Goal: Find specific page/section: Find specific page/section

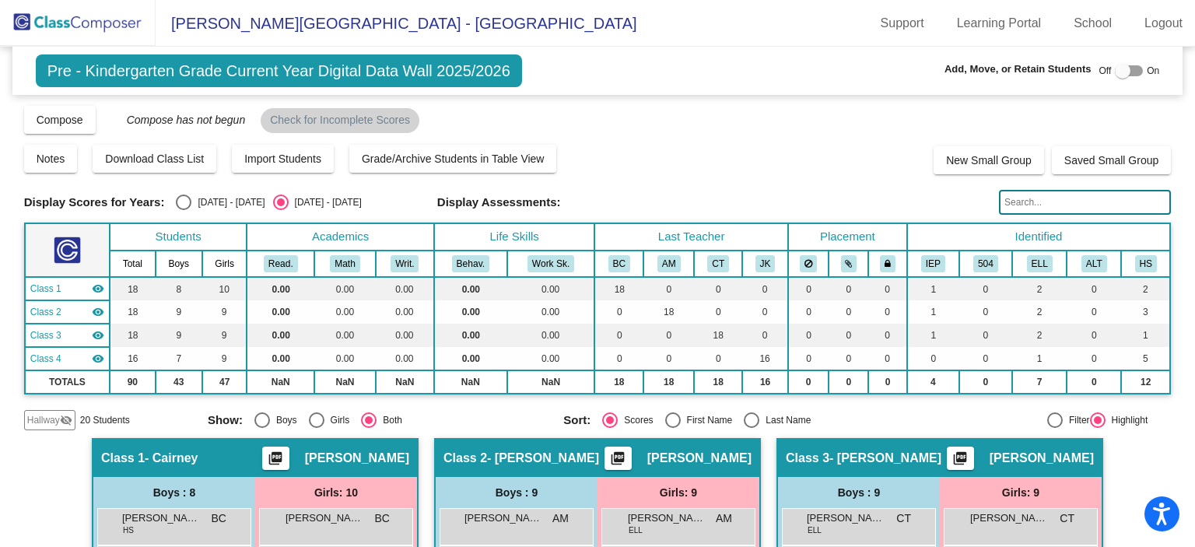
scroll to position [365, 0]
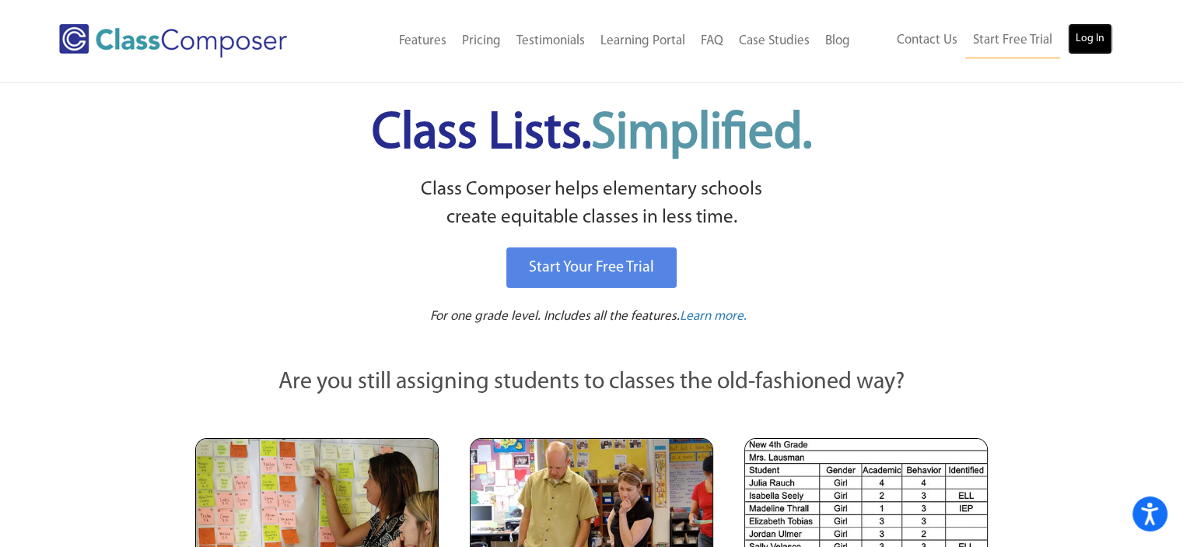
click at [1081, 39] on link "Log In" at bounding box center [1090, 38] width 44 height 31
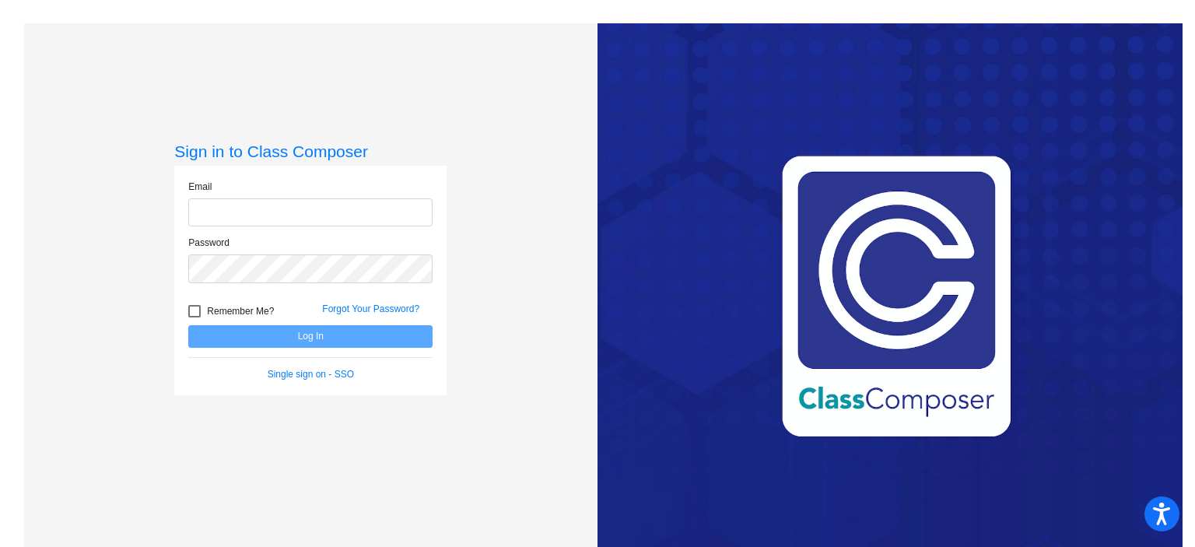
type input "[EMAIL_ADDRESS][DOMAIN_NAME]"
click at [322, 331] on button "Log In" at bounding box center [310, 336] width 244 height 23
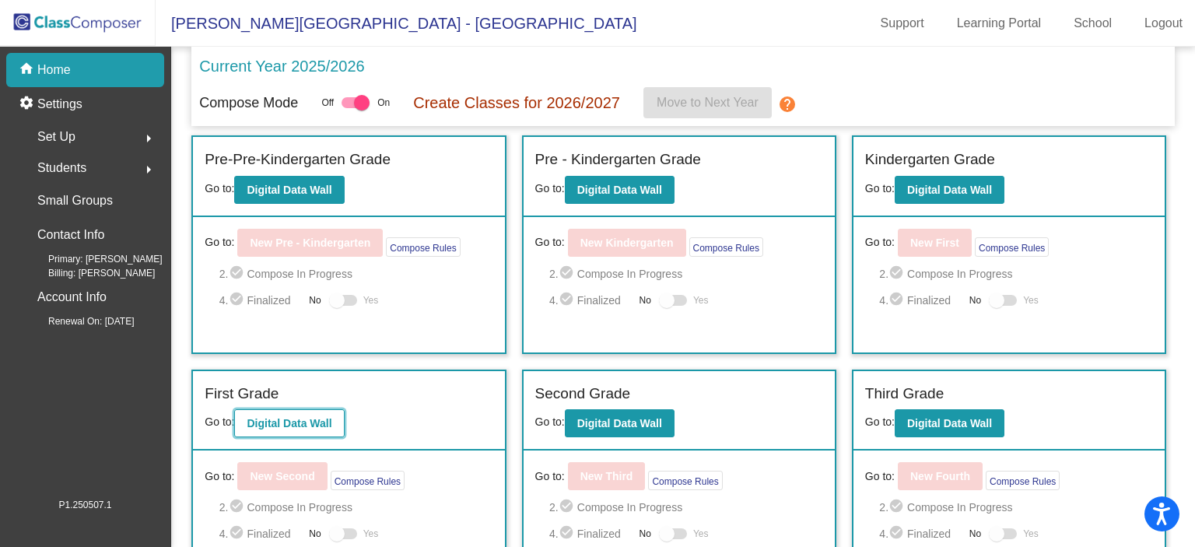
click at [273, 429] on button "Digital Data Wall" at bounding box center [289, 423] width 110 height 28
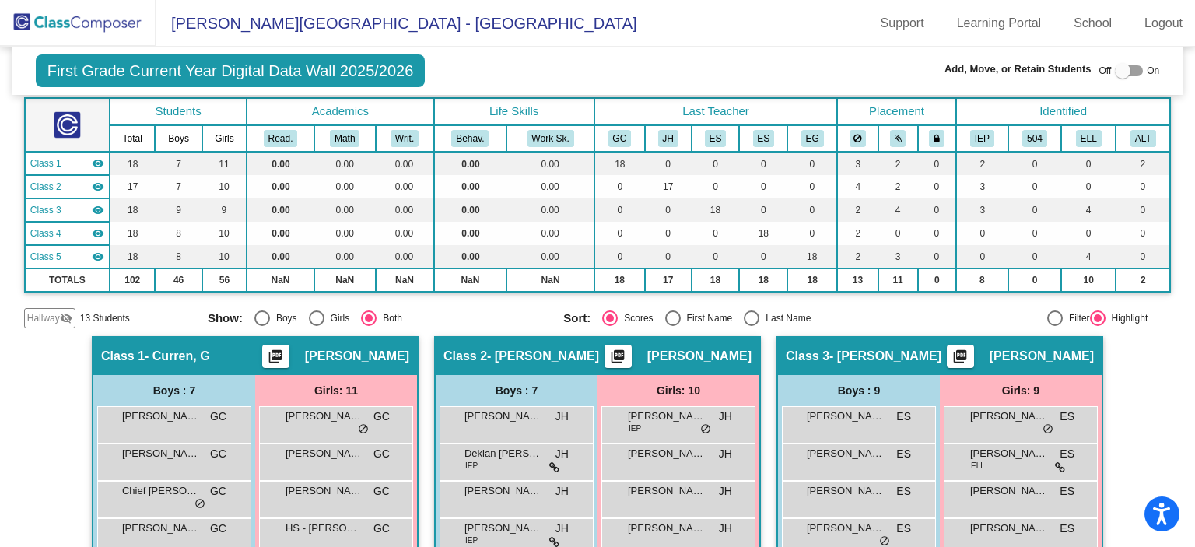
scroll to position [112, 0]
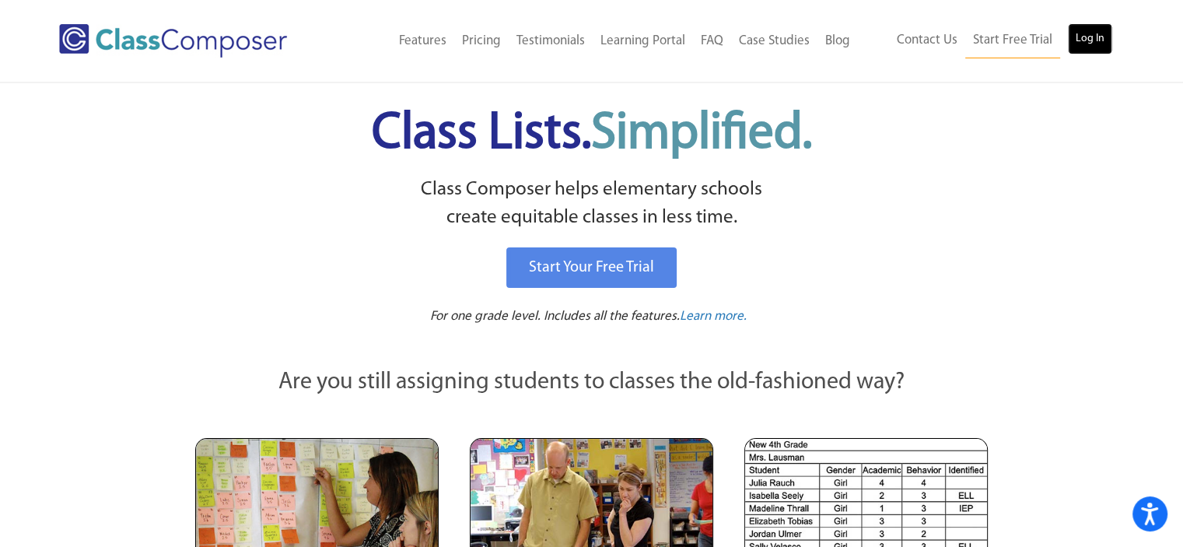
click at [1086, 40] on link "Log In" at bounding box center [1090, 38] width 44 height 31
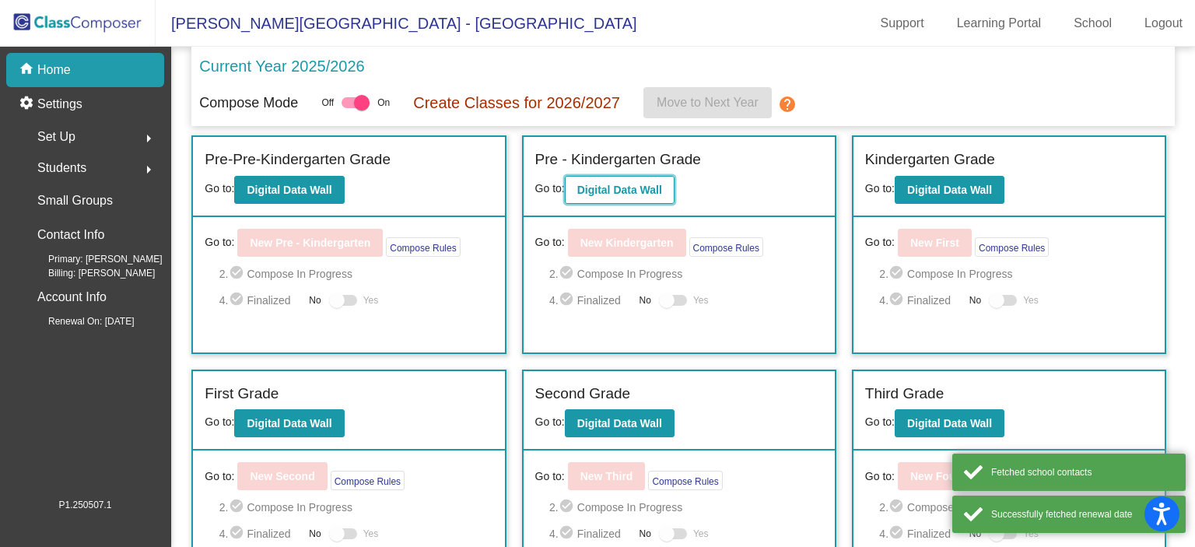
click at [601, 187] on b "Digital Data Wall" at bounding box center [619, 190] width 85 height 12
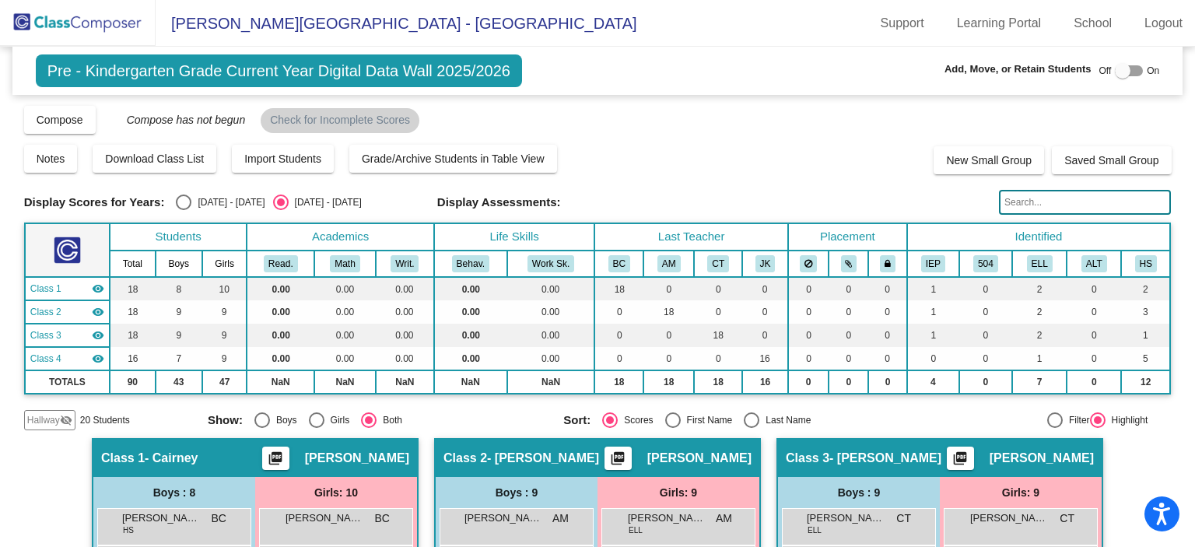
click at [1035, 198] on input "text" at bounding box center [1085, 202] width 172 height 25
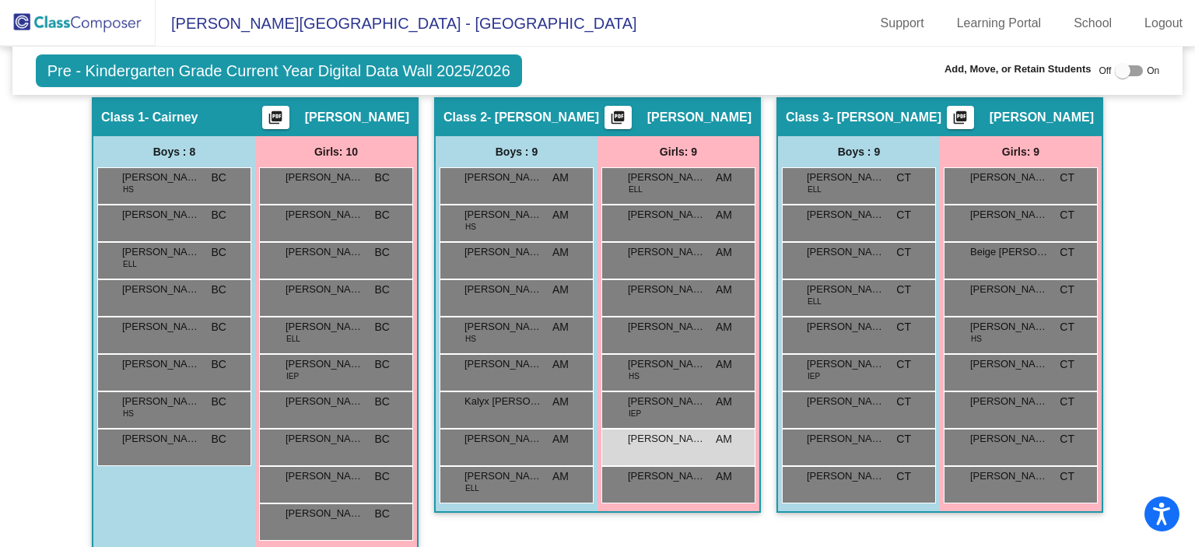
scroll to position [317, 0]
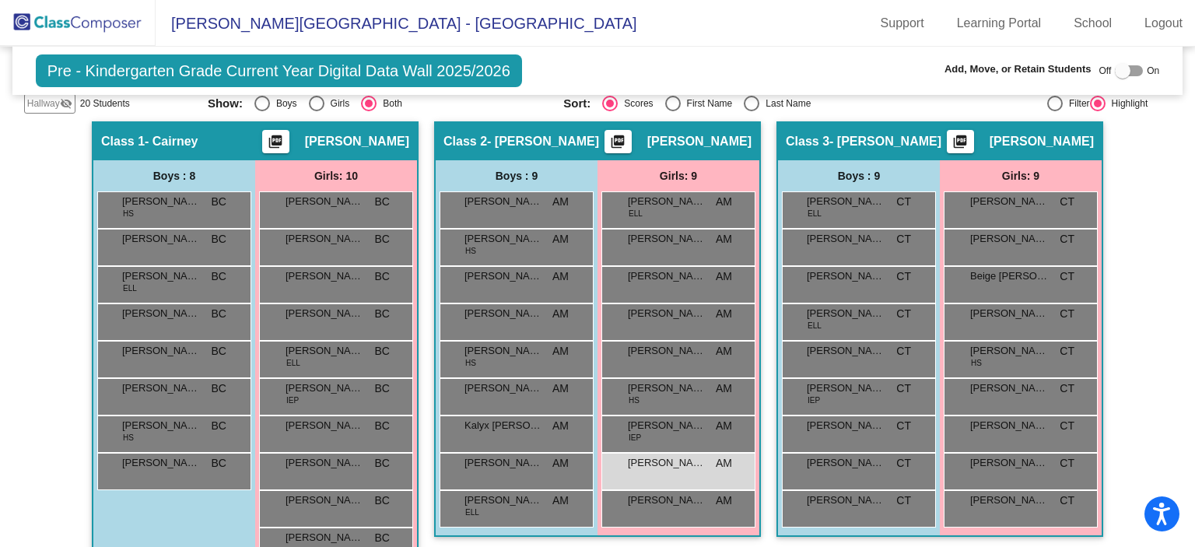
drag, startPoint x: 1185, startPoint y: 206, endPoint x: 1192, endPoint y: 201, distance: 8.9
click at [1190, 202] on mat-sidenav-content "Pre - Kindergarten Grade Current Year Digital Data Wall 2025/2026 Add, Move, or…" at bounding box center [597, 297] width 1195 height 500
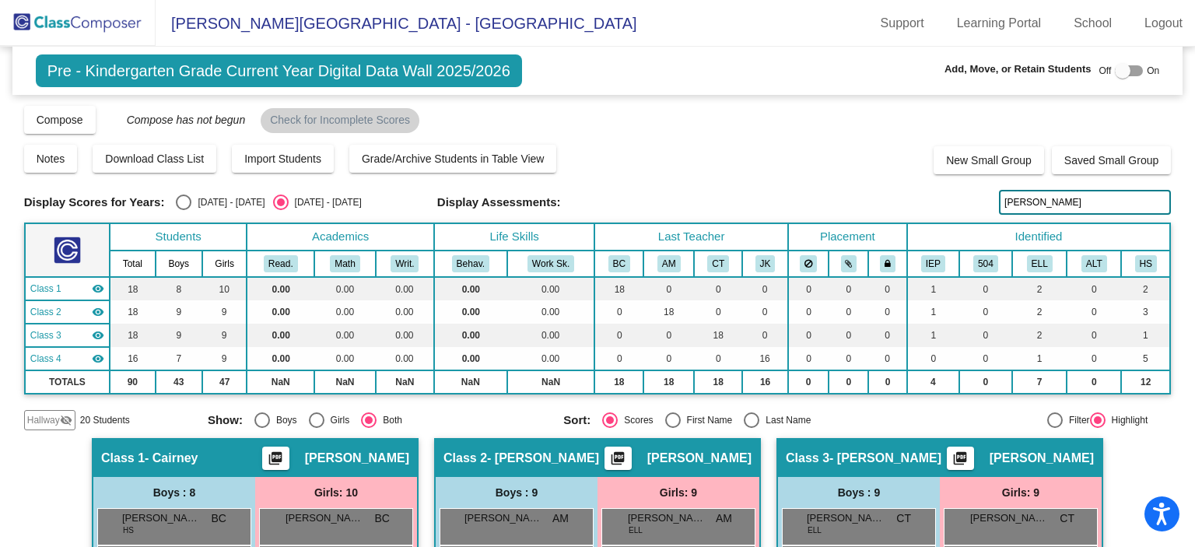
drag, startPoint x: 1082, startPoint y: 208, endPoint x: 767, endPoint y: 193, distance: 315.4
click at [767, 194] on div "Display Scores for Years: 2024 - 2025 2025 - 2026 Display Assessments: mataya" at bounding box center [598, 202] width 1148 height 25
drag, startPoint x: 1192, startPoint y: 80, endPoint x: 831, endPoint y: 138, distance: 365.7
click at [831, 138] on div "Display Scores for Years: 2024 - 2025 2025 - 2026 Grade/Archive Students in Tab…" at bounding box center [598, 267] width 1148 height 326
drag, startPoint x: 1036, startPoint y: 201, endPoint x: 719, endPoint y: 173, distance: 318.6
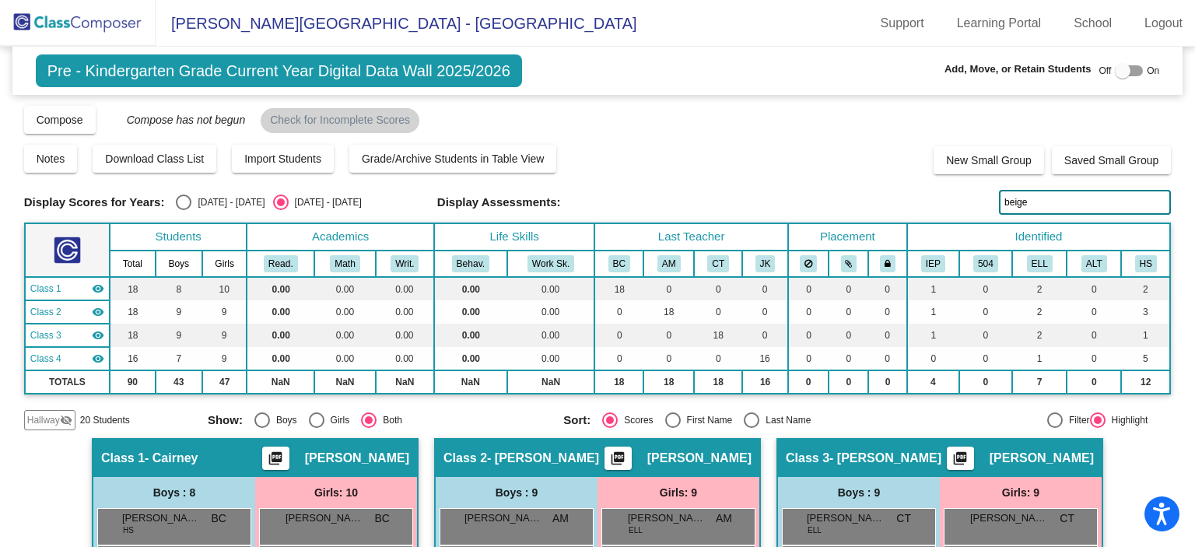
click at [719, 173] on div "Display Scores for Years: 2024 - 2025 2025 - 2026 Grade/Archive Students in Tab…" at bounding box center [598, 267] width 1148 height 326
type input "may"
drag, startPoint x: 1186, startPoint y: 57, endPoint x: 1189, endPoint y: 110, distance: 53.0
click at [1183, 117] on mat-sidenav-content "Pre - Kindergarten Grade Current Year Digital Data Wall 2025/2026 Add, Move, or…" at bounding box center [597, 297] width 1195 height 500
